Goal: Transaction & Acquisition: Purchase product/service

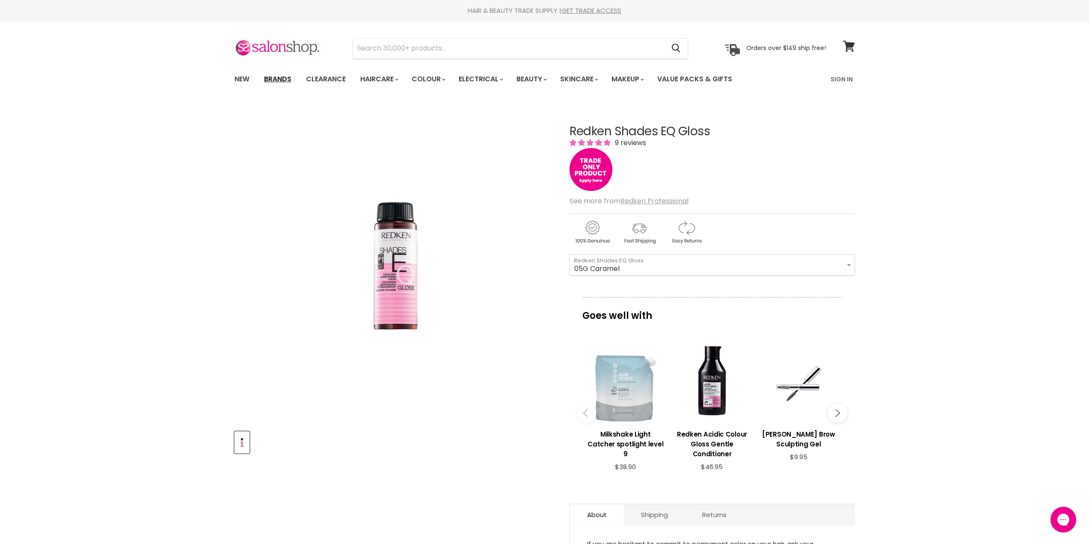
click at [275, 79] on link "Brands" at bounding box center [278, 79] width 40 height 18
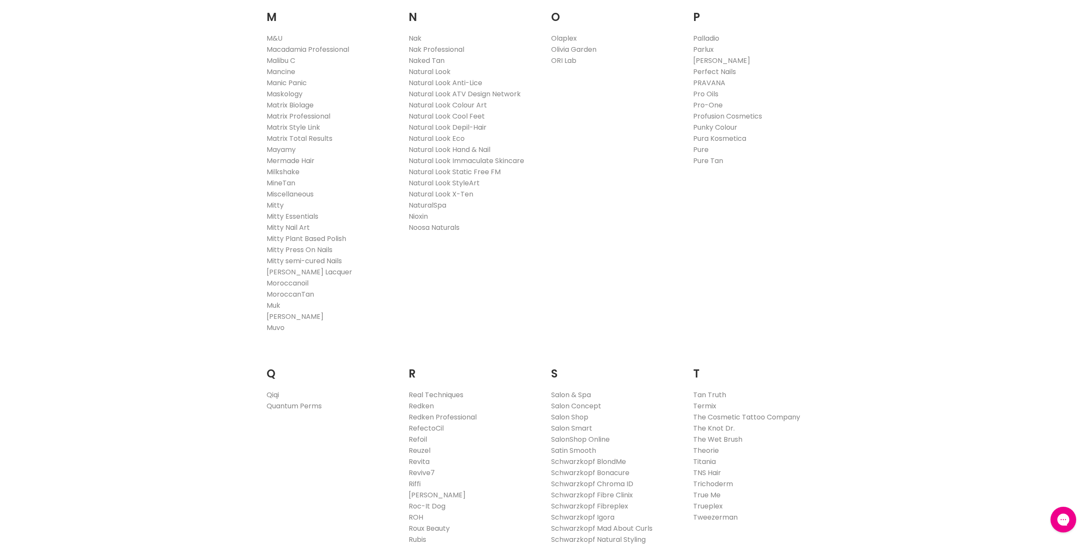
scroll to position [1027, 0]
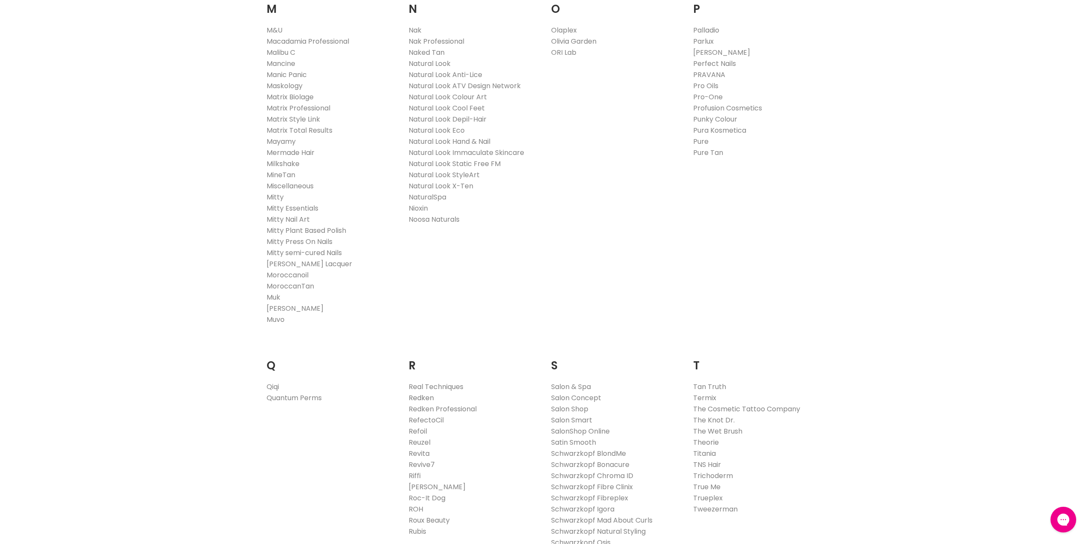
click at [410, 395] on link "Redken" at bounding box center [421, 398] width 25 height 10
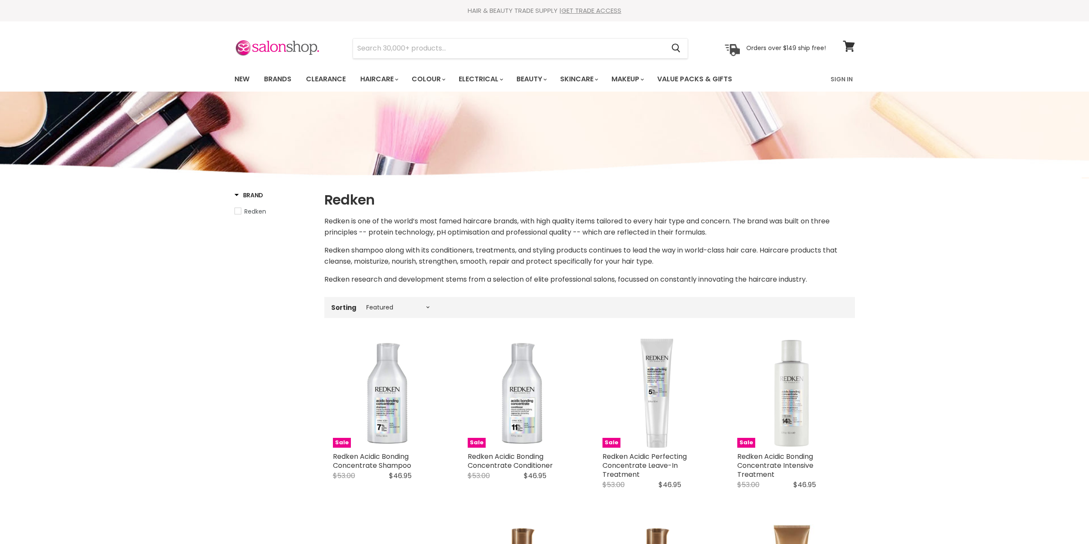
select select "manual"
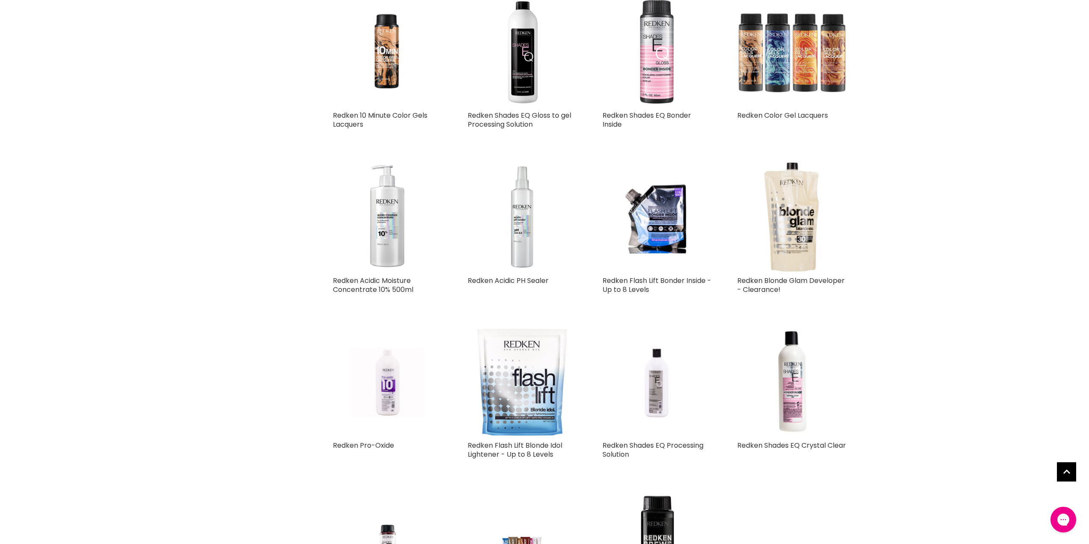
scroll to position [514, 0]
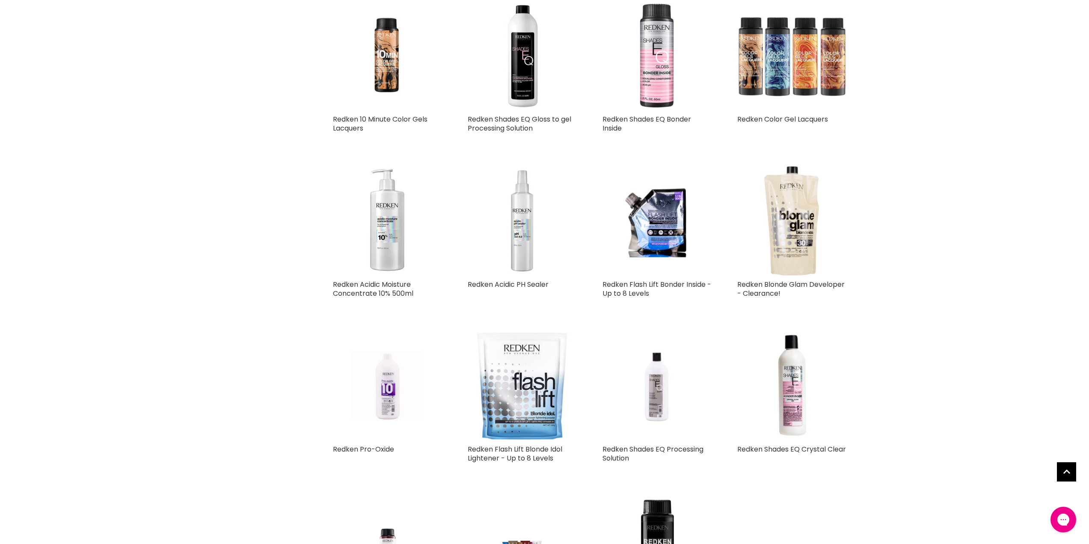
click at [656, 65] on img "Main content" at bounding box center [657, 55] width 109 height 109
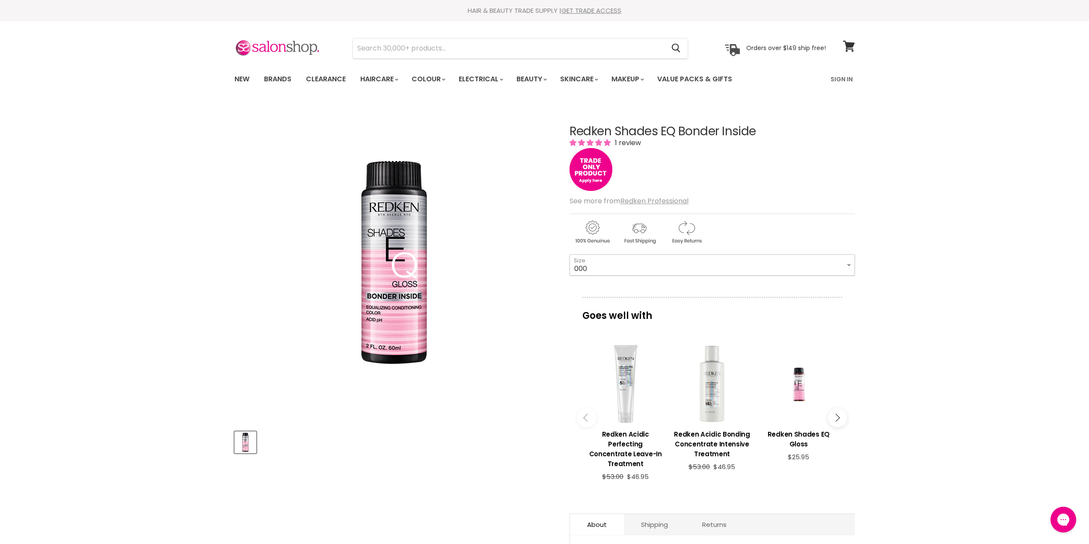
click at [848, 264] on select "000 09N Café Au Lait 09P Opal Glow 09T Chrome 09V Platinum Ice 10N Delicate Nat…" at bounding box center [712, 264] width 285 height 21
click at [587, 265] on select "000 09N Café Au Lait 09P Opal Glow 09T Chrome 09V Platinum Ice 10N Delicate Nat…" at bounding box center [712, 264] width 285 height 21
click at [570, 254] on select "000 09N Café Au Lait 09P Opal Glow 09T Chrome 09V Platinum Ice 10N Delicate Nat…" at bounding box center [712, 264] width 285 height 21
select select "010AG [PERSON_NAME] Beige"
